Goal: Navigation & Orientation: Find specific page/section

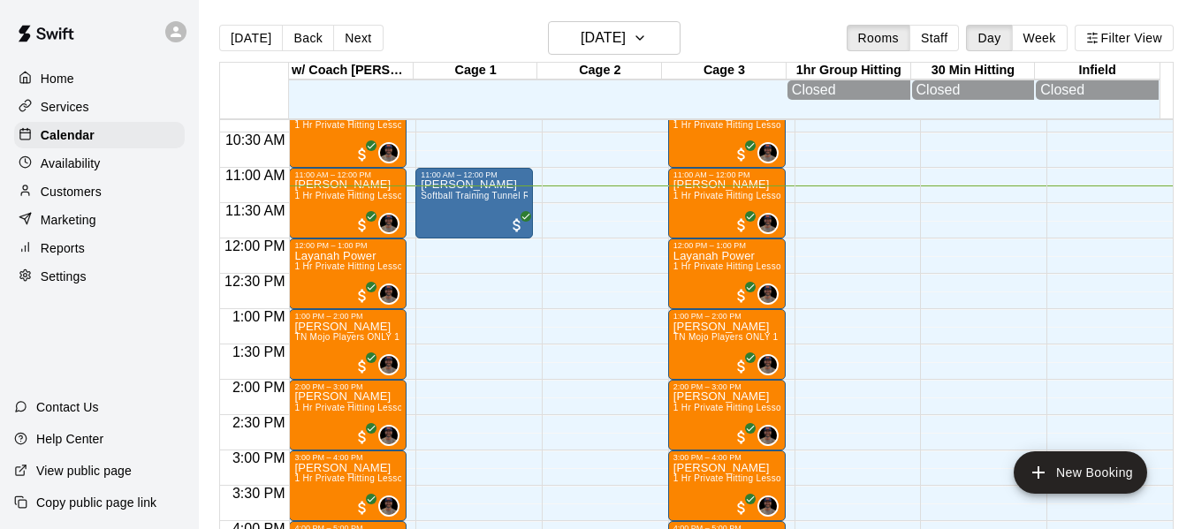
scroll to position [737, 0]
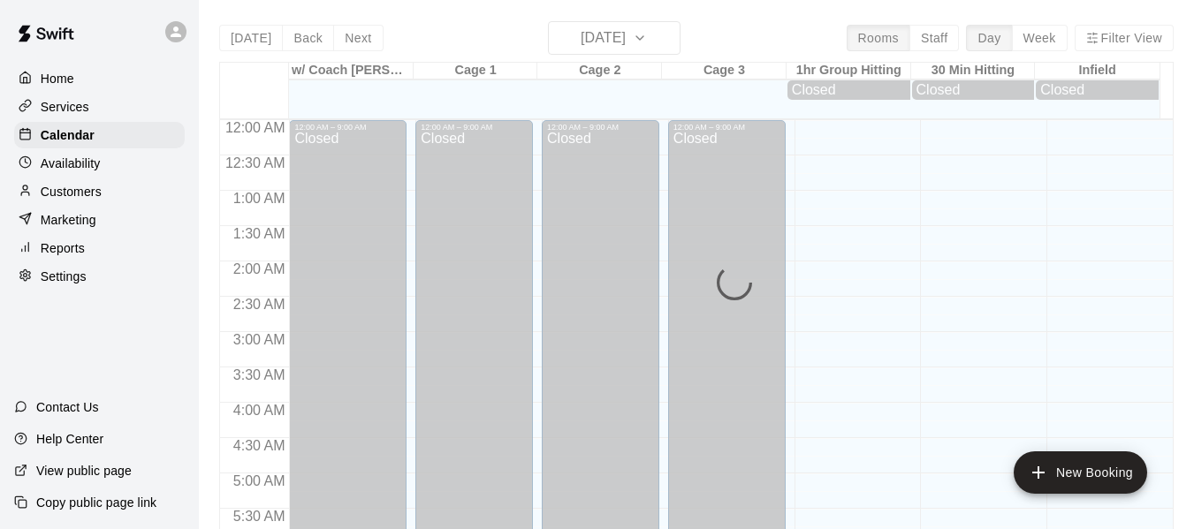
scroll to position [797, 0]
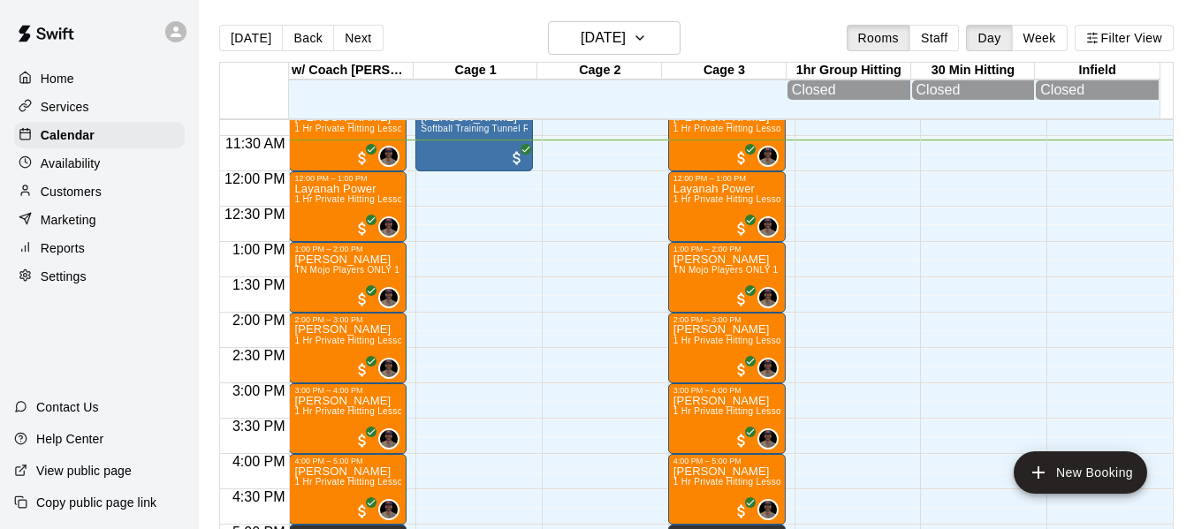
click at [119, 36] on div at bounding box center [99, 32] width 199 height 64
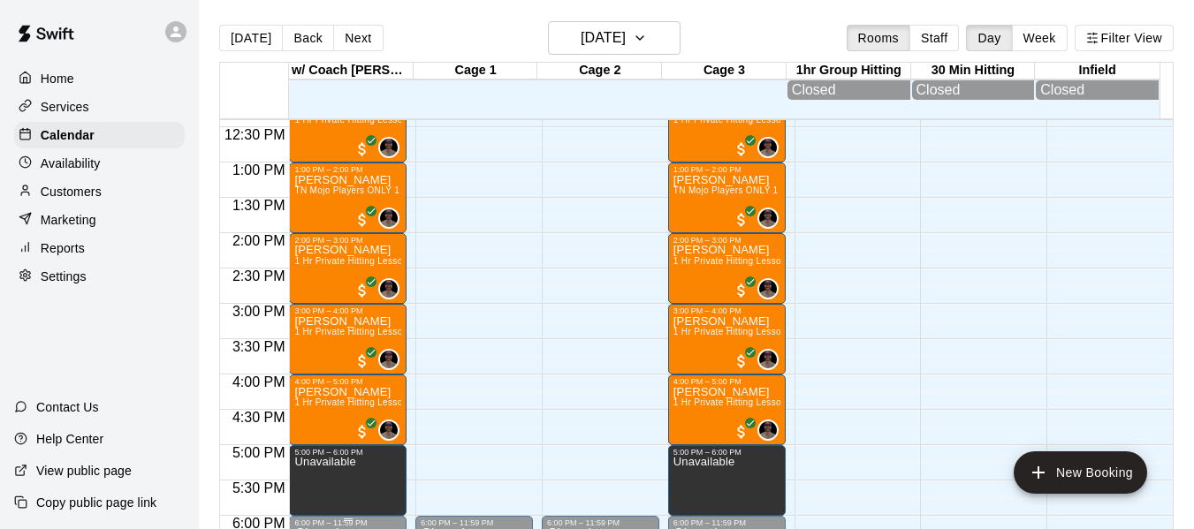
scroll to position [1023, 0]
